Goal: Check status: Check status

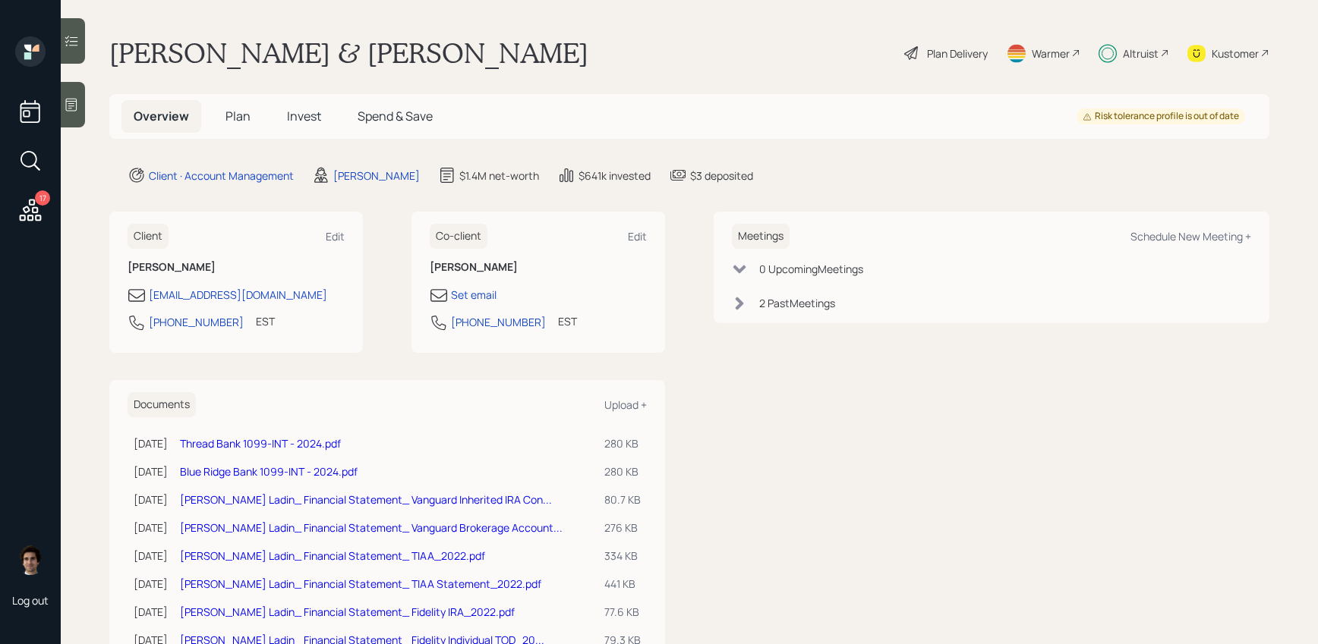
click at [329, 121] on h5 "Invest" at bounding box center [304, 116] width 58 height 33
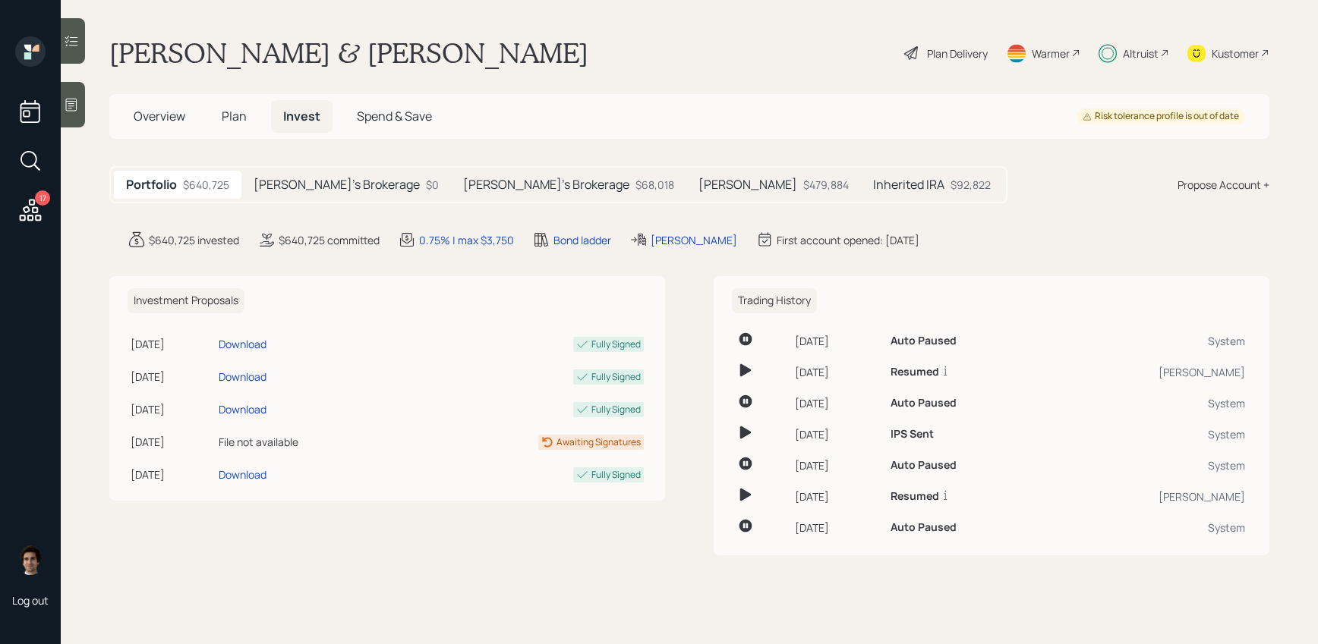
click at [950, 185] on div "$92,822" at bounding box center [970, 185] width 40 height 16
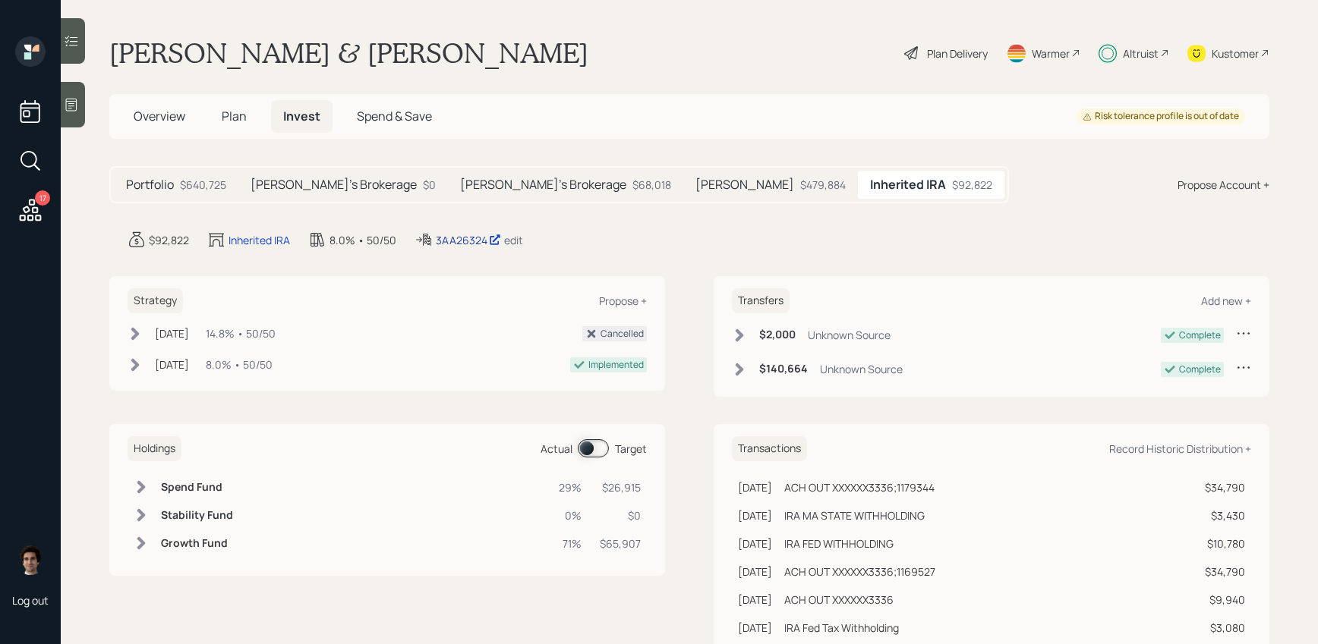
click at [474, 235] on div "3AA26324" at bounding box center [468, 240] width 65 height 16
